Goal: Information Seeking & Learning: Find specific fact

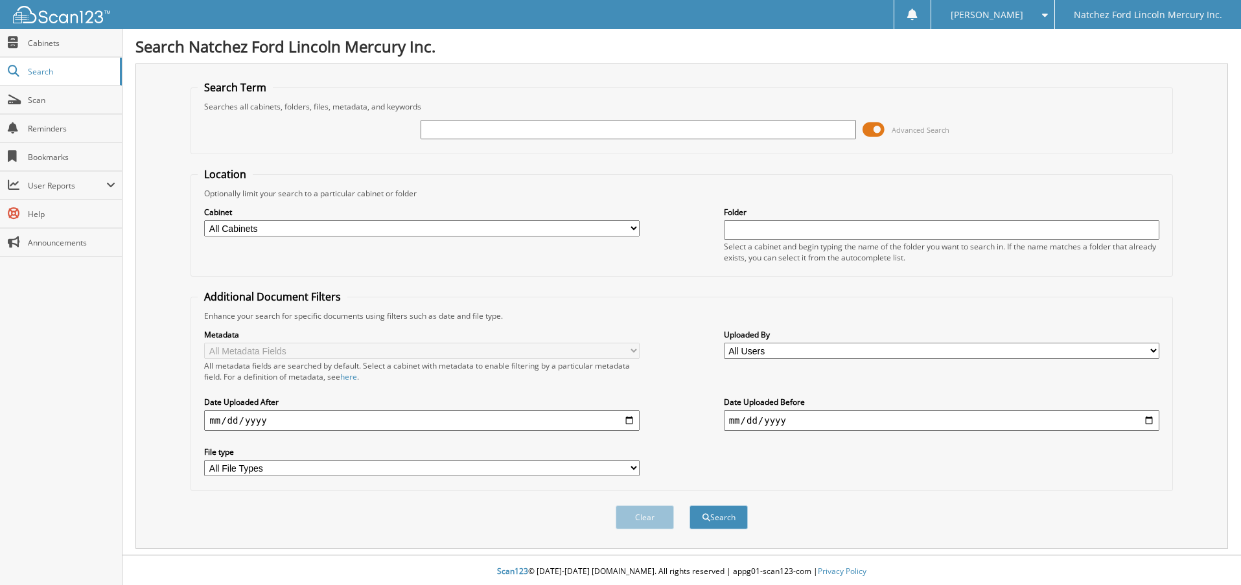
click at [493, 134] on input "text" at bounding box center [638, 129] width 435 height 19
type input "wtfb1140a"
click at [690, 505] on button "Search" at bounding box center [719, 517] width 58 height 24
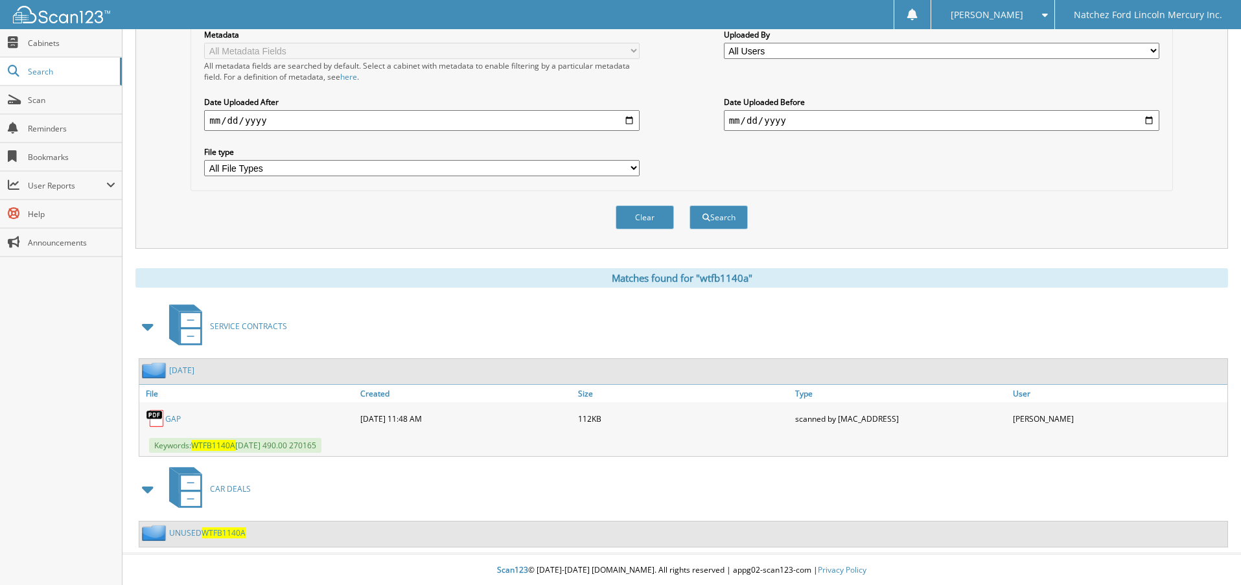
scroll to position [302, 0]
click at [194, 366] on link "NOVEMBER 2022" at bounding box center [181, 369] width 25 height 11
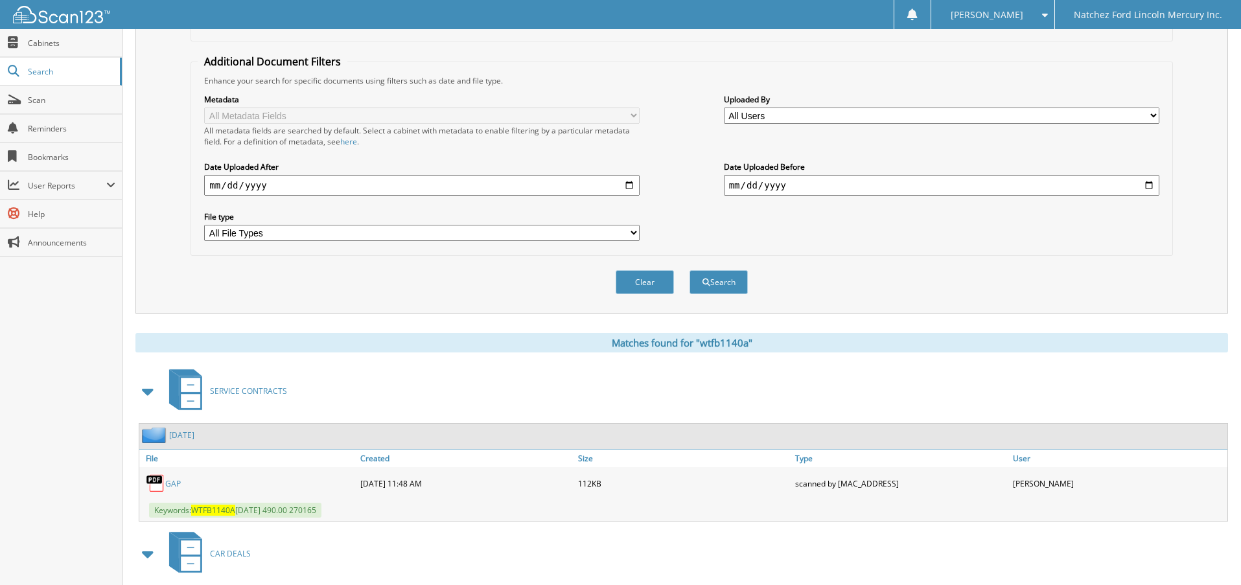
scroll to position [302, 0]
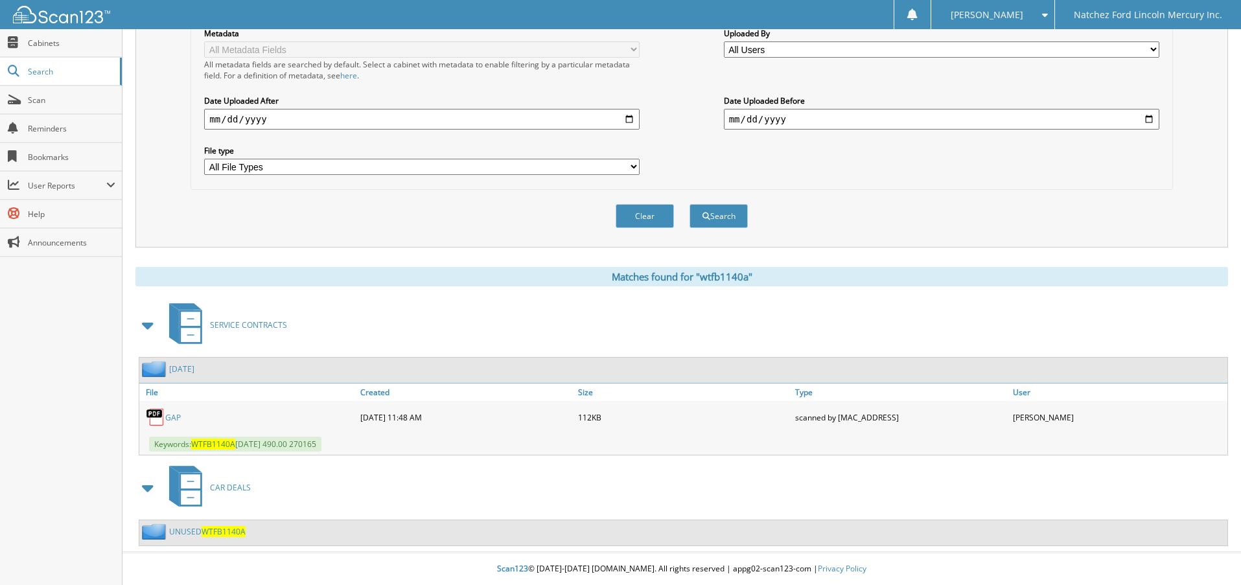
click at [219, 528] on span "WTFB1140A" at bounding box center [224, 531] width 44 height 11
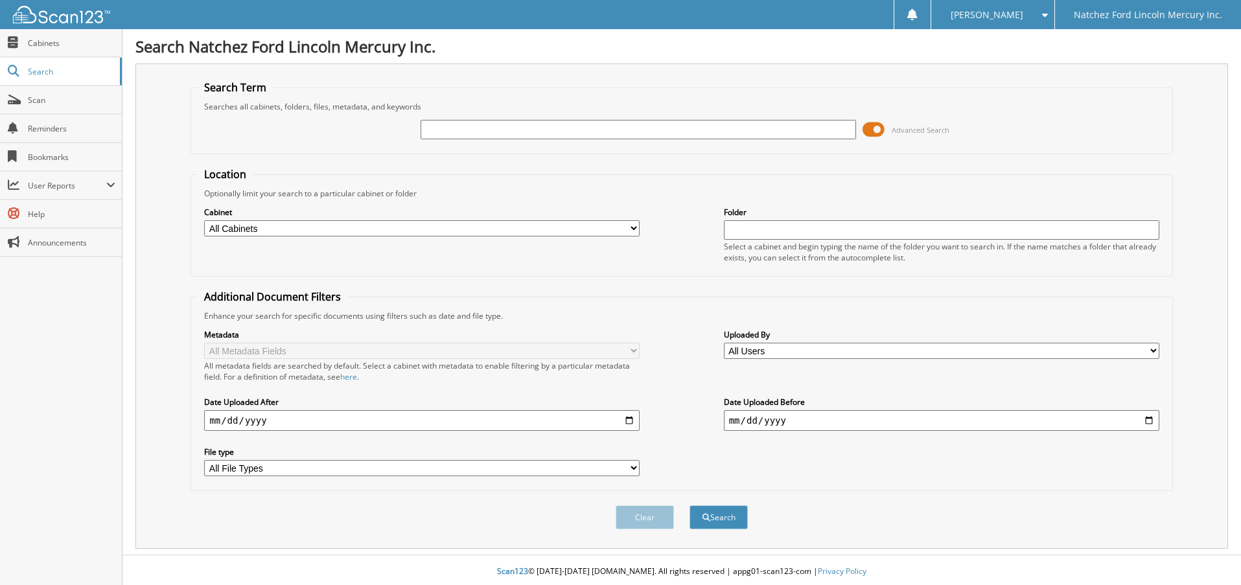
click at [431, 125] on input "text" at bounding box center [638, 129] width 435 height 19
type input "270165"
click at [690, 505] on button "Search" at bounding box center [719, 517] width 58 height 24
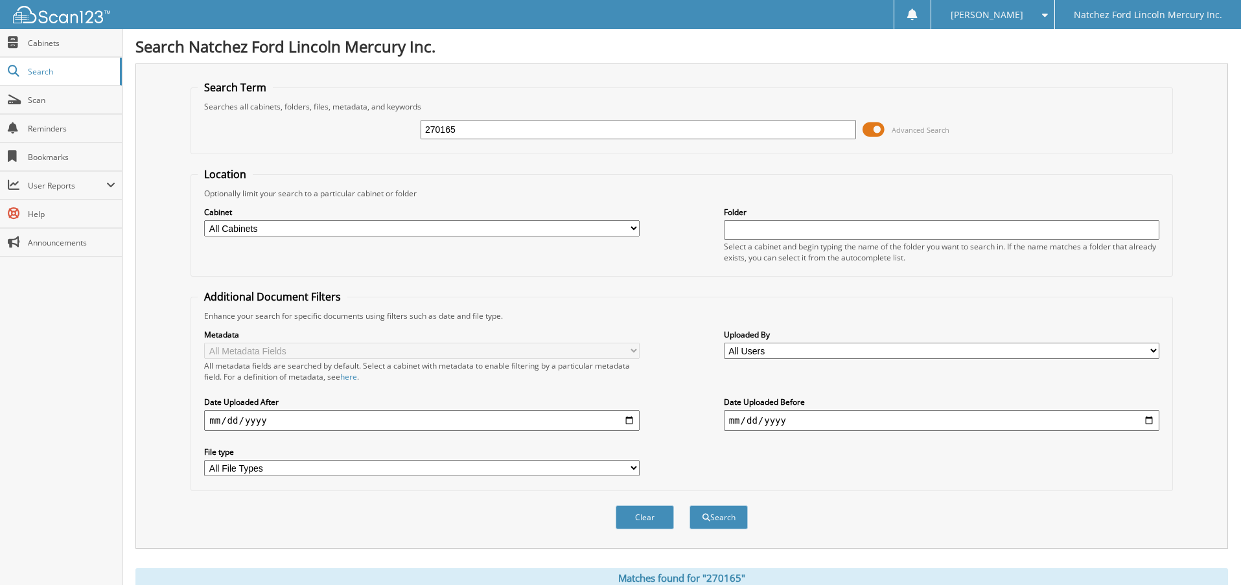
drag, startPoint x: 474, startPoint y: 125, endPoint x: 294, endPoint y: 130, distance: 180.2
click at [294, 130] on div "270165 Advanced Search" at bounding box center [682, 129] width 968 height 35
type input "nd1052"
click at [690, 505] on button "Search" at bounding box center [719, 517] width 58 height 24
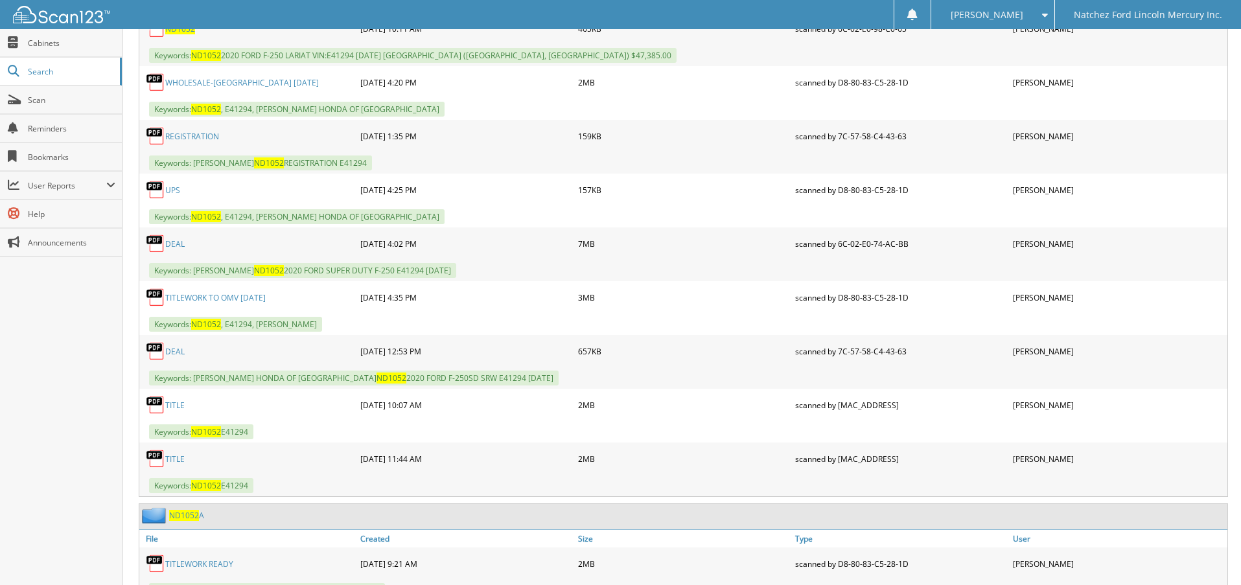
scroll to position [713, 0]
